Goal: Task Accomplishment & Management: Complete application form

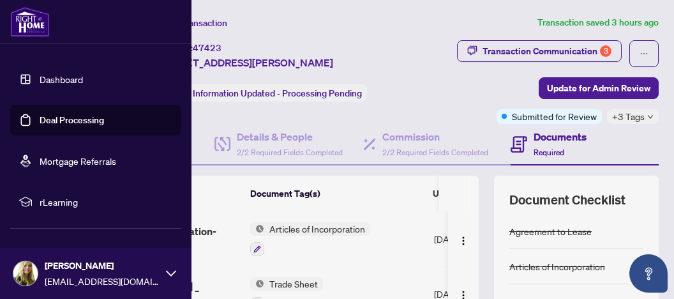
drag, startPoint x: 45, startPoint y: 121, endPoint x: 70, endPoint y: 119, distance: 24.4
click at [46, 121] on link "Deal Processing" at bounding box center [72, 119] width 64 height 11
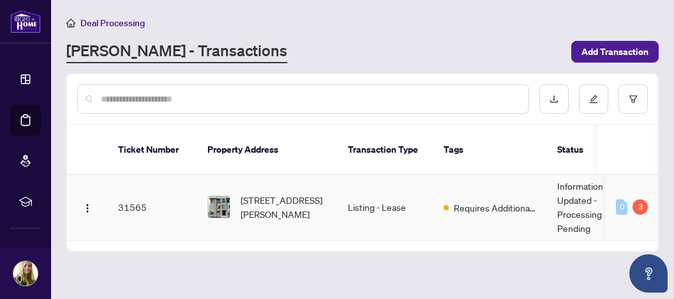
scroll to position [160, 0]
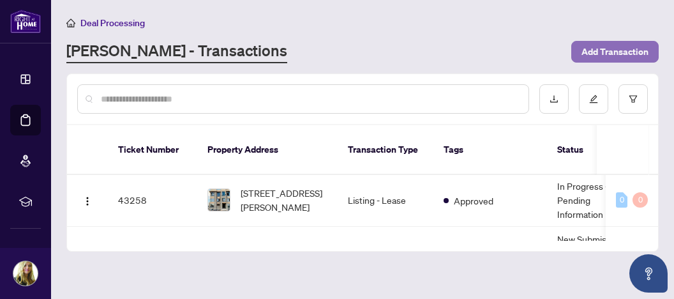
click at [612, 51] on span "Add Transaction" at bounding box center [615, 52] width 67 height 20
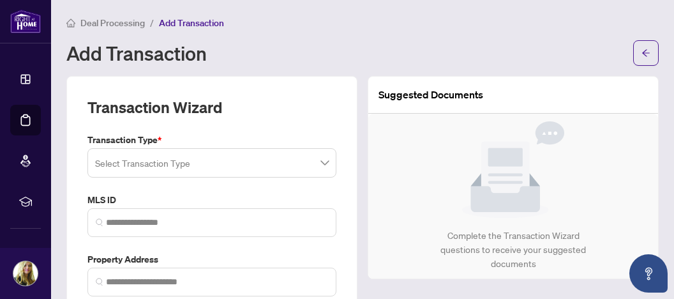
click at [181, 161] on input "search" at bounding box center [206, 165] width 222 height 28
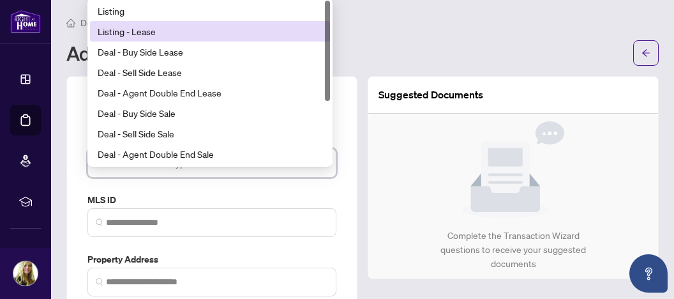
click at [129, 33] on div "Listing - Lease" at bounding box center [210, 31] width 225 height 14
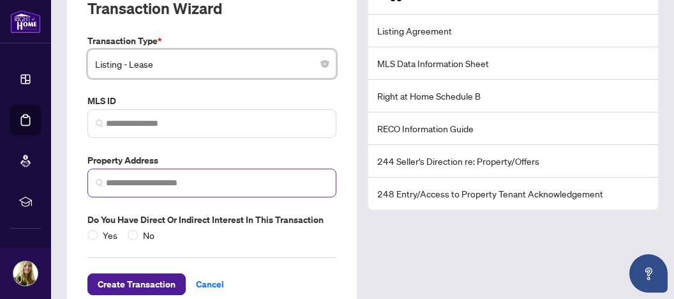
scroll to position [128, 0]
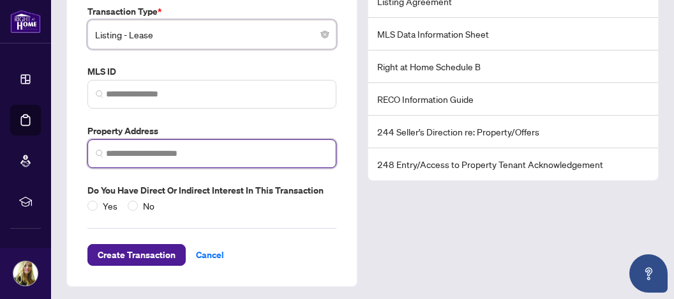
click at [134, 149] on input "search" at bounding box center [217, 153] width 222 height 13
paste input "**********"
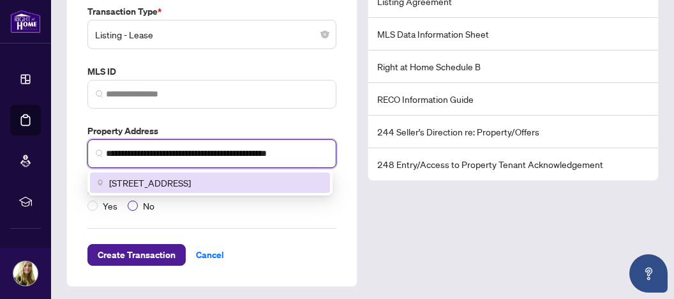
type input "**********"
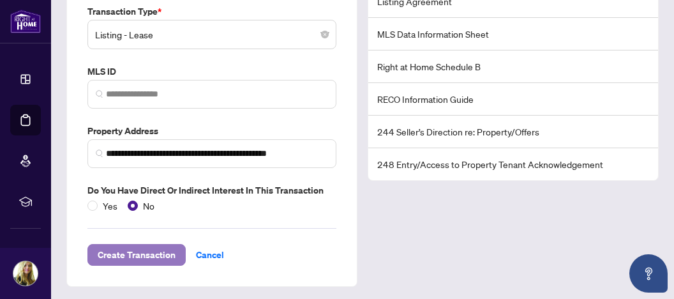
click at [146, 251] on span "Create Transaction" at bounding box center [137, 255] width 78 height 20
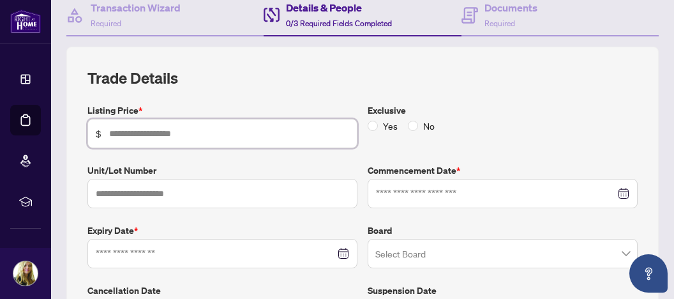
click at [119, 129] on input "text" at bounding box center [229, 133] width 240 height 14
type input "*****"
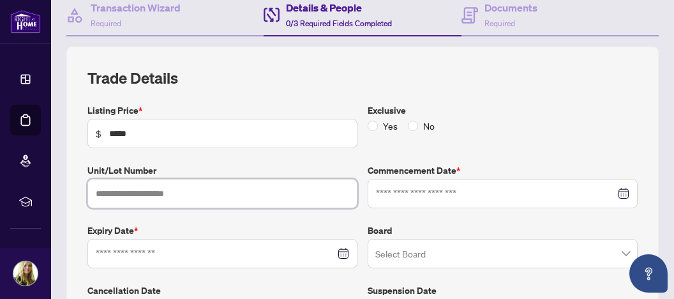
click at [198, 188] on input "text" at bounding box center [222, 193] width 270 height 29
click at [614, 189] on div at bounding box center [502, 193] width 253 height 14
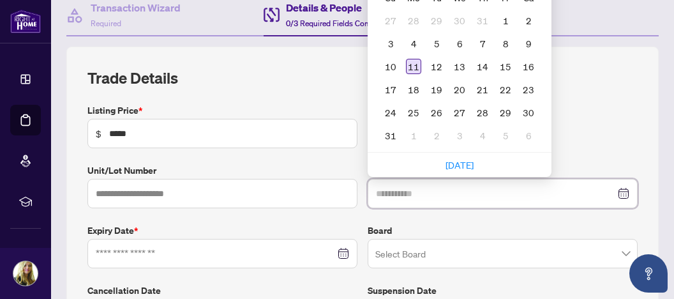
type input "**********"
drag, startPoint x: 405, startPoint y: 64, endPoint x: 402, endPoint y: 72, distance: 8.6
click at [406, 64] on div "11" at bounding box center [413, 66] width 15 height 15
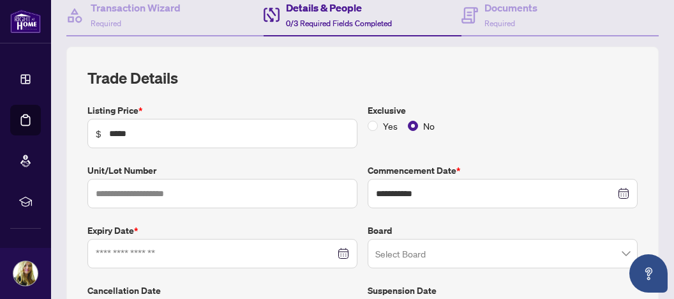
scroll to position [196, 0]
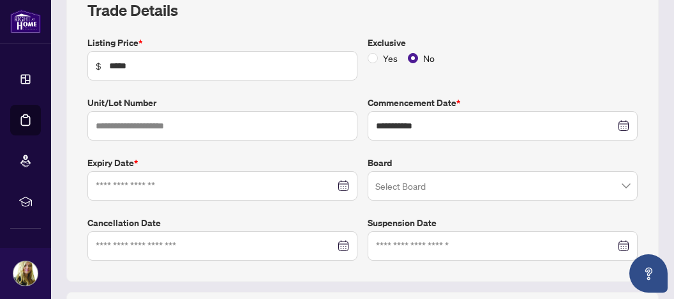
click at [338, 182] on div at bounding box center [222, 186] width 253 height 14
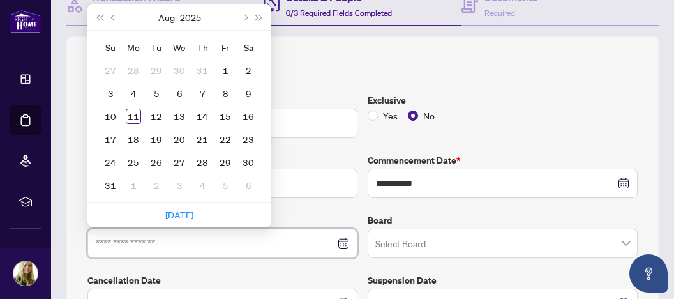
scroll to position [128, 0]
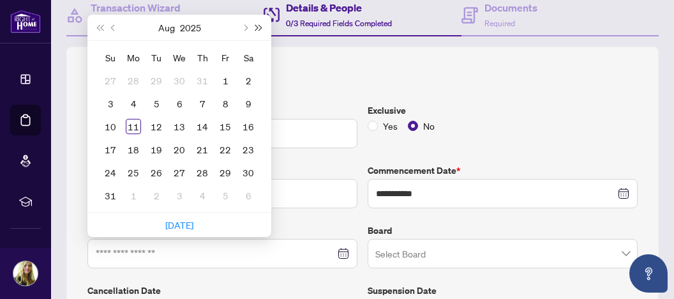
click at [257, 25] on span "Next year (Control + right)" at bounding box center [259, 27] width 6 height 6
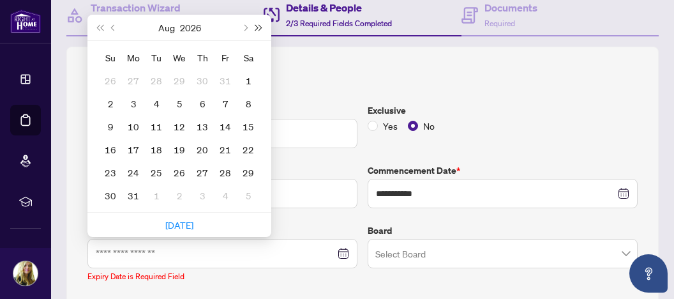
click at [258, 25] on span "Next year (Control + right)" at bounding box center [259, 27] width 6 height 6
click at [246, 24] on span "Next month (PageDown)" at bounding box center [244, 27] width 6 height 6
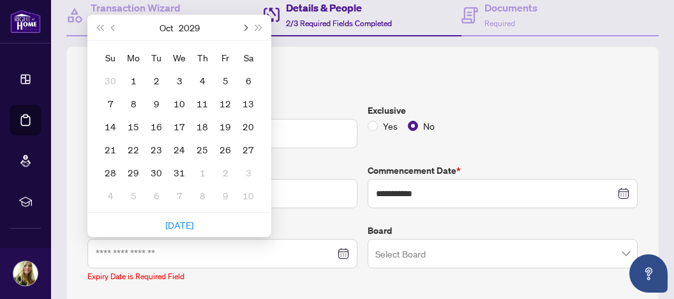
click at [246, 24] on span "Next month (PageDown)" at bounding box center [244, 27] width 6 height 6
type input "**********"
click at [109, 122] on div "11" at bounding box center [110, 126] width 15 height 15
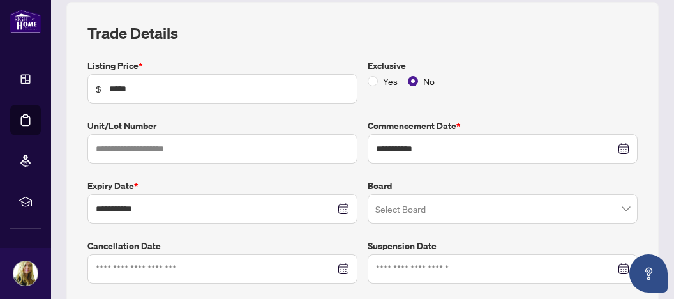
scroll to position [196, 0]
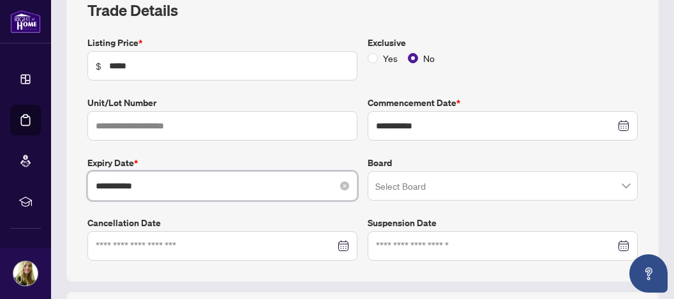
drag, startPoint x: 139, startPoint y: 182, endPoint x: 154, endPoint y: 181, distance: 14.7
click at [154, 181] on input "**********" at bounding box center [215, 186] width 239 height 14
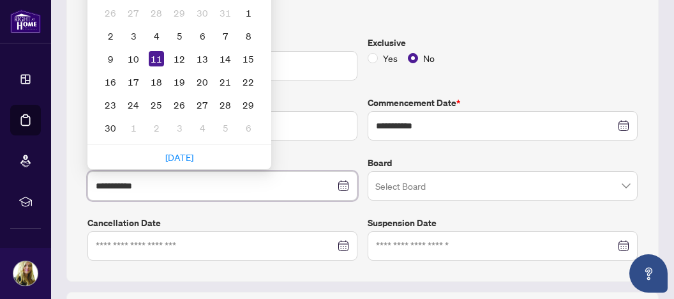
type input "**********"
click at [264, 145] on ul "[DATE]" at bounding box center [179, 157] width 184 height 24
click at [243, 183] on input "**********" at bounding box center [215, 186] width 239 height 14
click at [334, 147] on div "**********" at bounding box center [362, 148] width 561 height 225
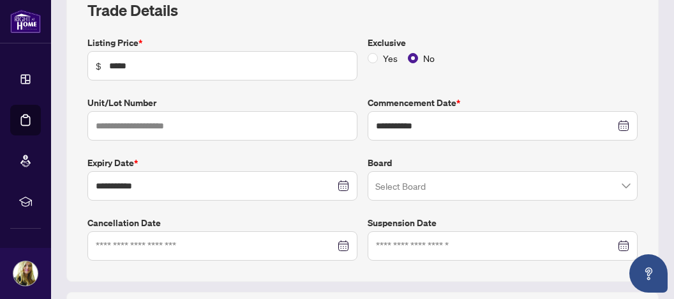
click at [434, 186] on input "search" at bounding box center [496, 188] width 243 height 28
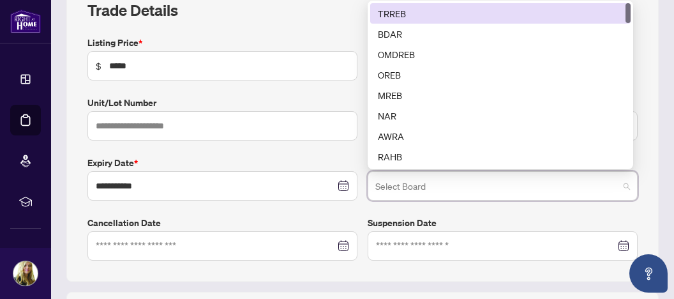
click at [409, 10] on div "TRREB" at bounding box center [500, 13] width 245 height 14
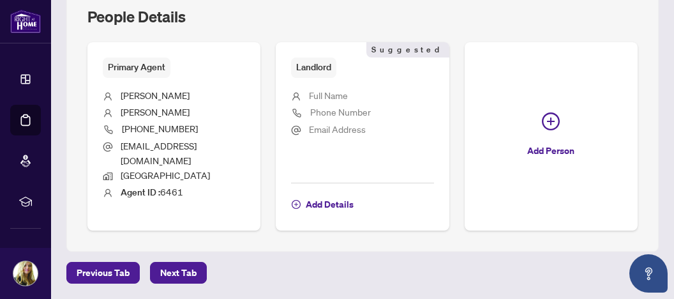
scroll to position [529, 0]
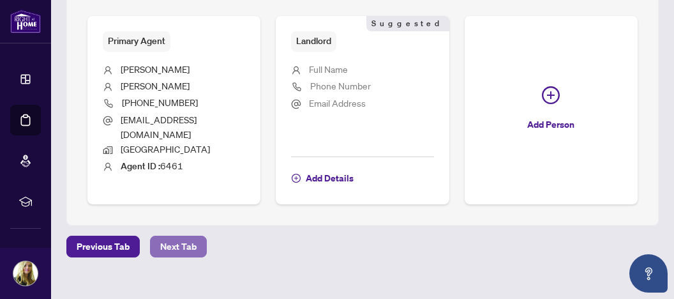
click at [181, 236] on span "Next Tab" at bounding box center [178, 246] width 36 height 20
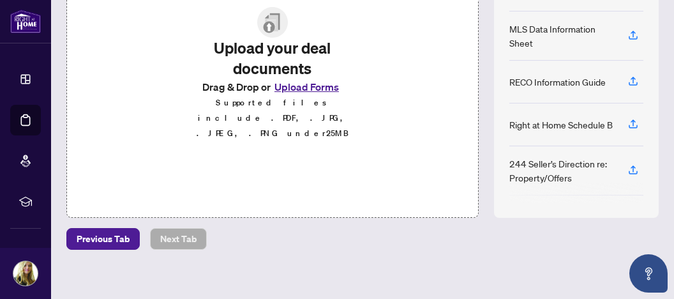
scroll to position [110, 0]
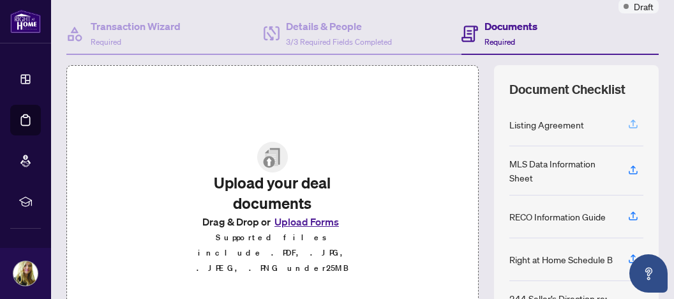
click at [628, 121] on icon "button" at bounding box center [633, 123] width 11 height 11
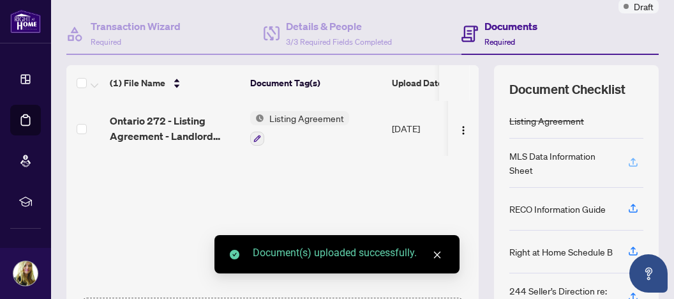
click at [628, 158] on icon "button" at bounding box center [633, 161] width 11 height 11
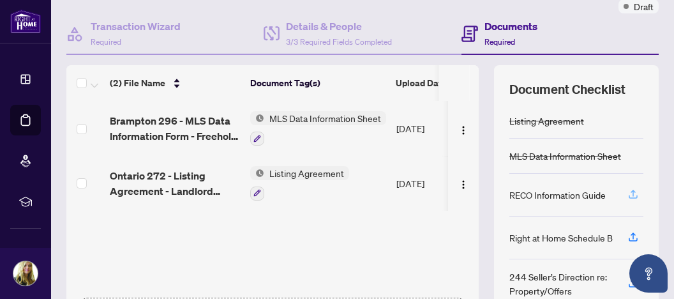
click at [628, 195] on icon "button" at bounding box center [633, 193] width 11 height 11
click at [458, 181] on img "button" at bounding box center [463, 184] width 10 height 10
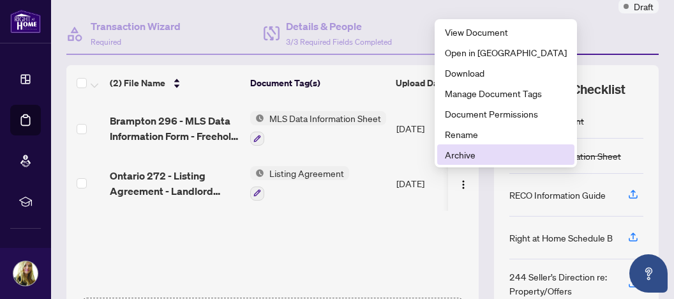
click at [470, 153] on span "Archive" at bounding box center [506, 154] width 122 height 14
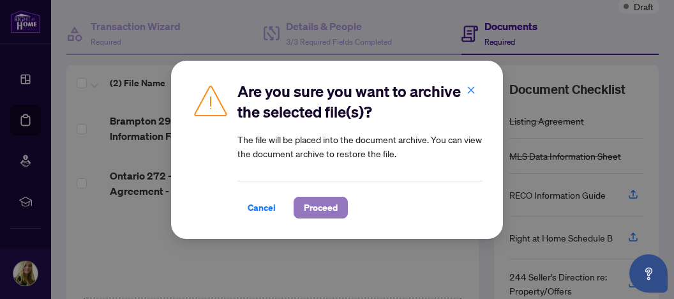
click at [317, 202] on span "Proceed" at bounding box center [321, 207] width 34 height 20
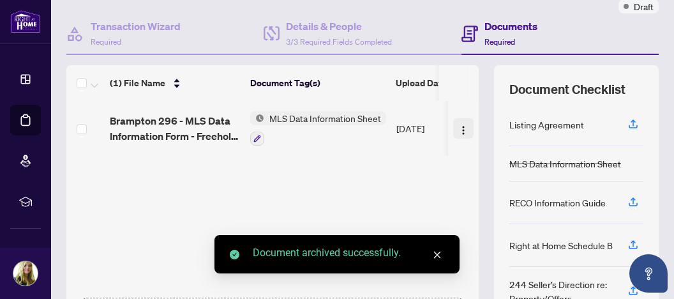
click at [458, 127] on img "button" at bounding box center [463, 130] width 10 height 10
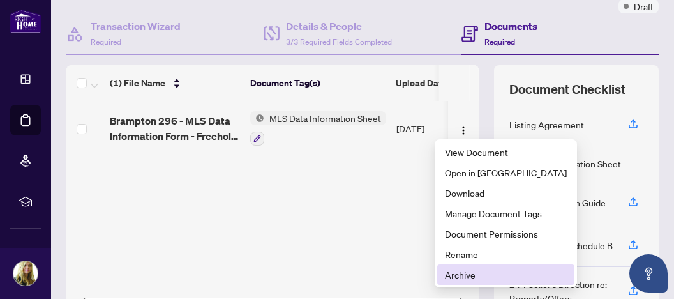
click at [470, 273] on span "Archive" at bounding box center [506, 275] width 122 height 14
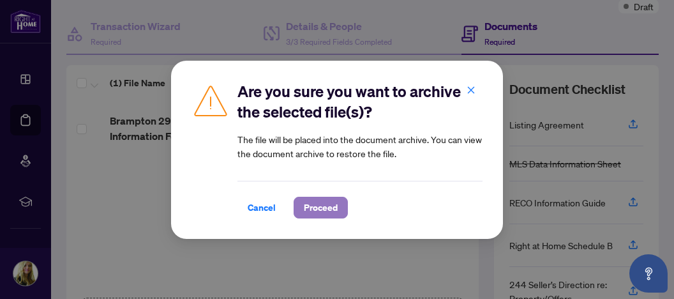
click at [321, 209] on span "Proceed" at bounding box center [321, 207] width 34 height 20
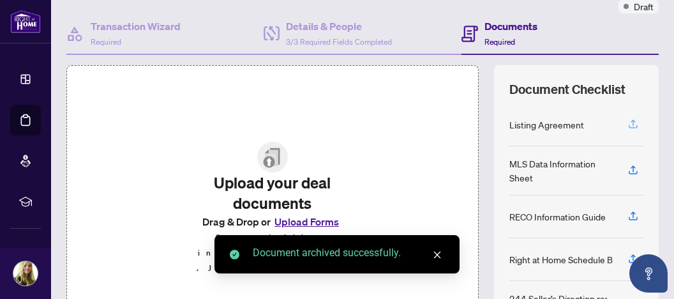
click at [631, 120] on icon "button" at bounding box center [633, 122] width 5 height 6
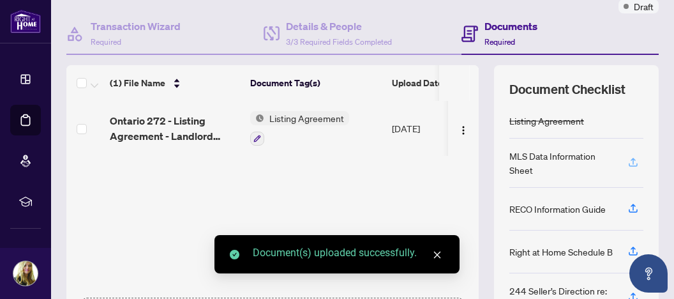
click at [628, 159] on icon "button" at bounding box center [633, 161] width 11 height 11
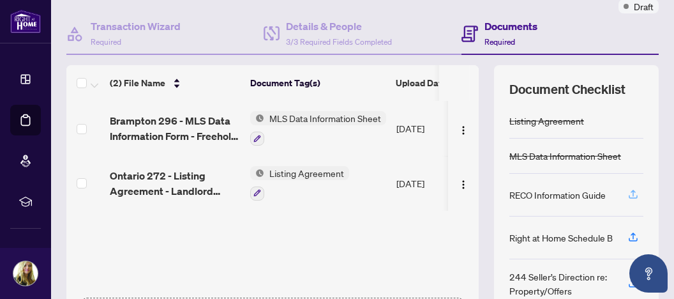
click at [628, 193] on icon "button" at bounding box center [633, 193] width 11 height 11
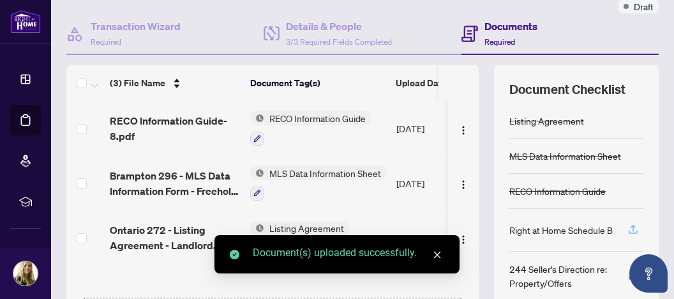
click at [631, 227] on icon "button" at bounding box center [633, 228] width 5 height 6
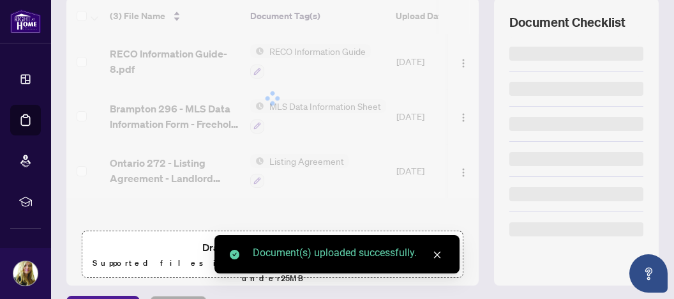
scroll to position [177, 0]
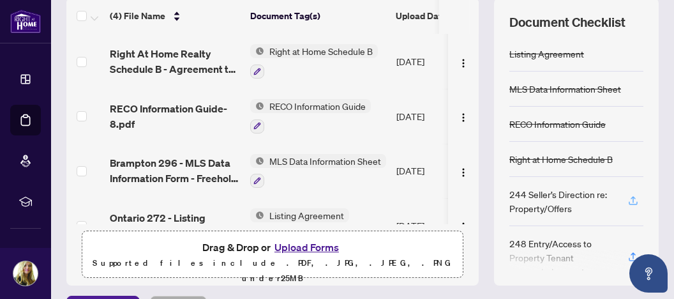
click at [628, 197] on icon "button" at bounding box center [633, 200] width 11 height 11
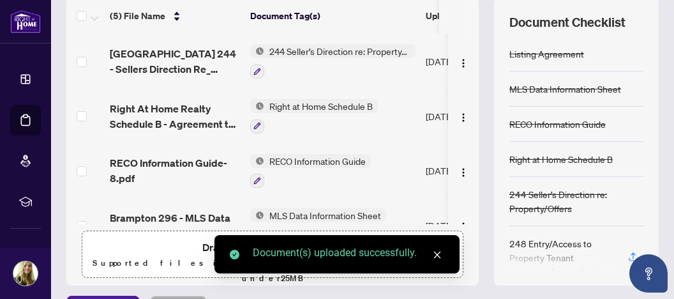
click at [614, 253] on div at bounding box center [577, 260] width 134 height 20
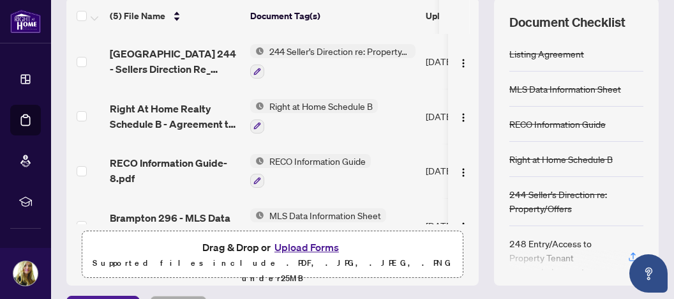
click at [614, 252] on div at bounding box center [577, 260] width 134 height 20
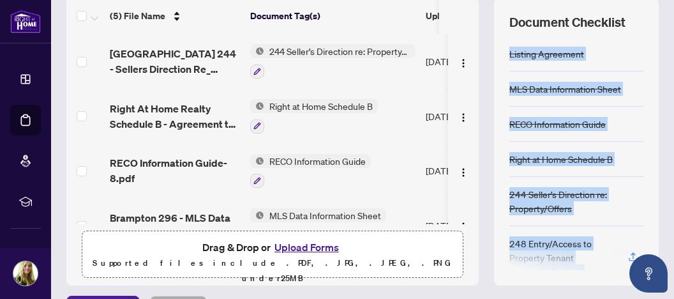
click at [614, 252] on div at bounding box center [577, 260] width 134 height 20
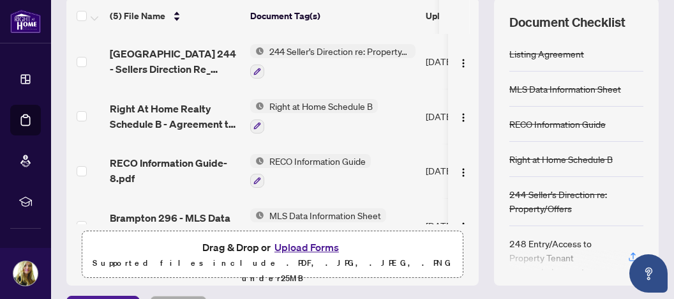
click at [615, 252] on div at bounding box center [577, 260] width 134 height 20
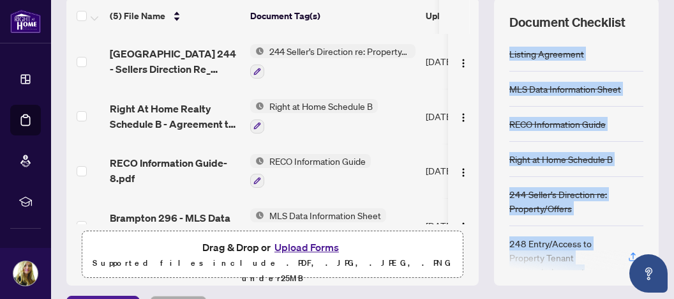
click at [615, 252] on div at bounding box center [577, 260] width 134 height 20
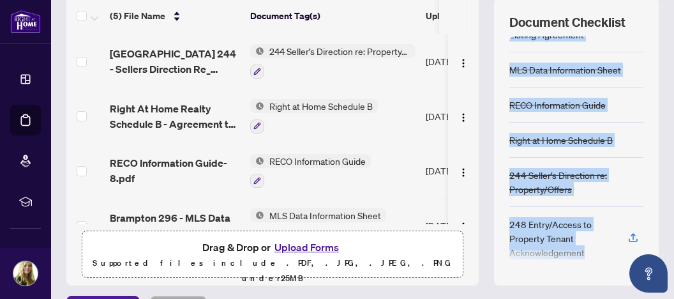
scroll to position [22, 0]
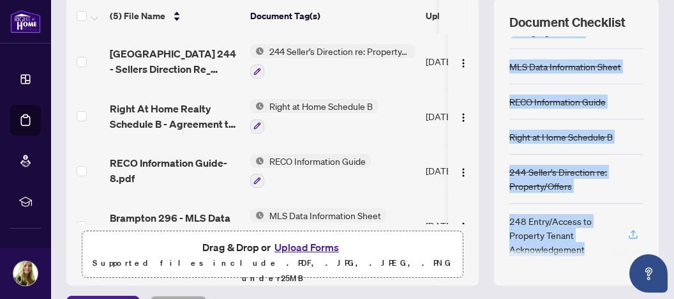
click at [628, 231] on icon "button" at bounding box center [633, 234] width 11 height 11
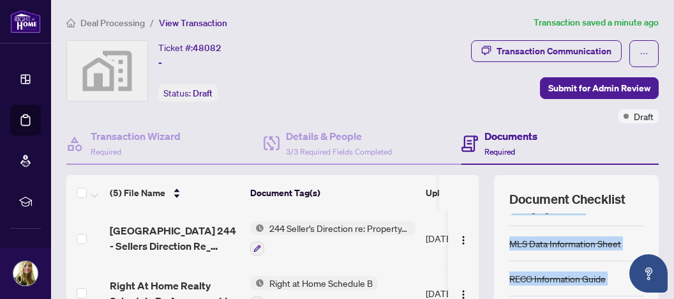
scroll to position [0, 0]
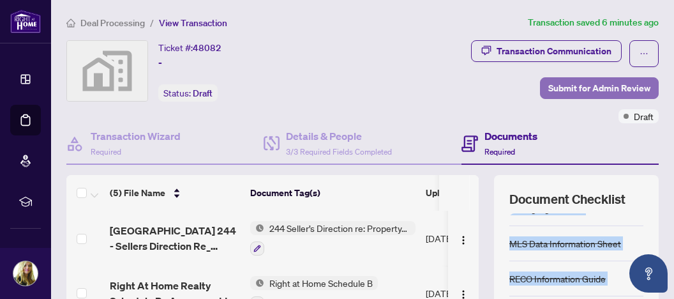
click at [594, 85] on span "Submit for Admin Review" at bounding box center [599, 88] width 102 height 20
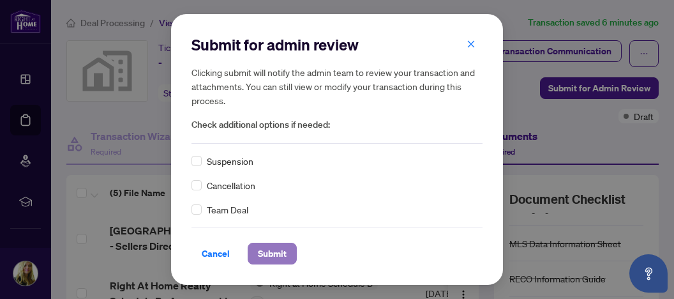
click at [261, 250] on span "Submit" at bounding box center [272, 253] width 29 height 20
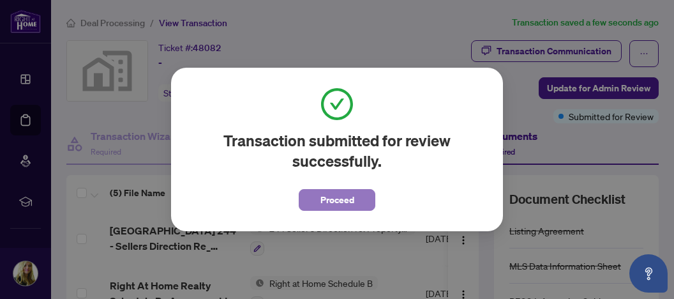
click at [373, 192] on button "Proceed" at bounding box center [337, 200] width 77 height 22
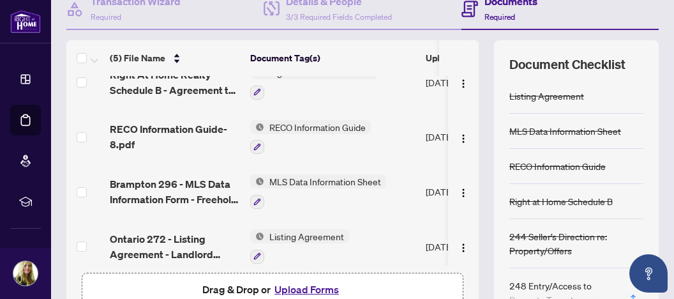
scroll to position [90, 0]
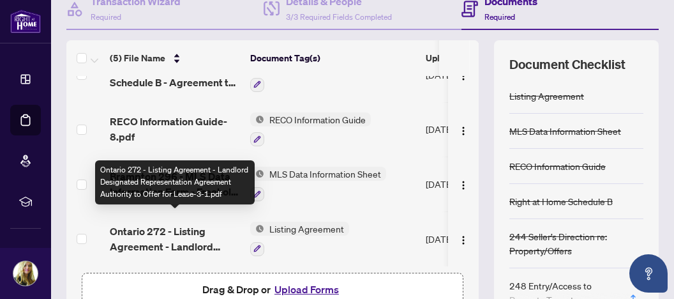
click at [184, 223] on span "Ontario 272 - Listing Agreement - Landlord Designated Representation Agreement …" at bounding box center [175, 238] width 130 height 31
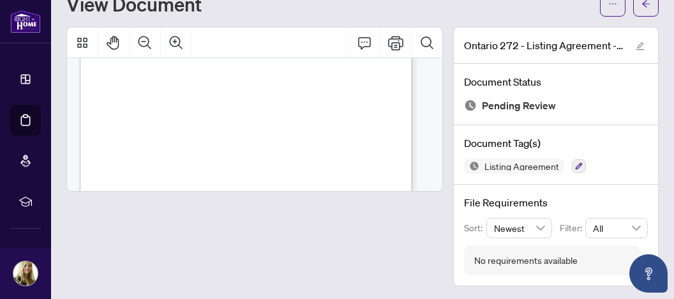
scroll to position [640, 0]
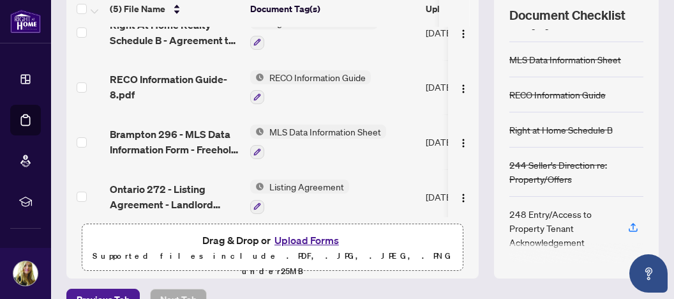
scroll to position [90, 0]
